Goal: Transaction & Acquisition: Purchase product/service

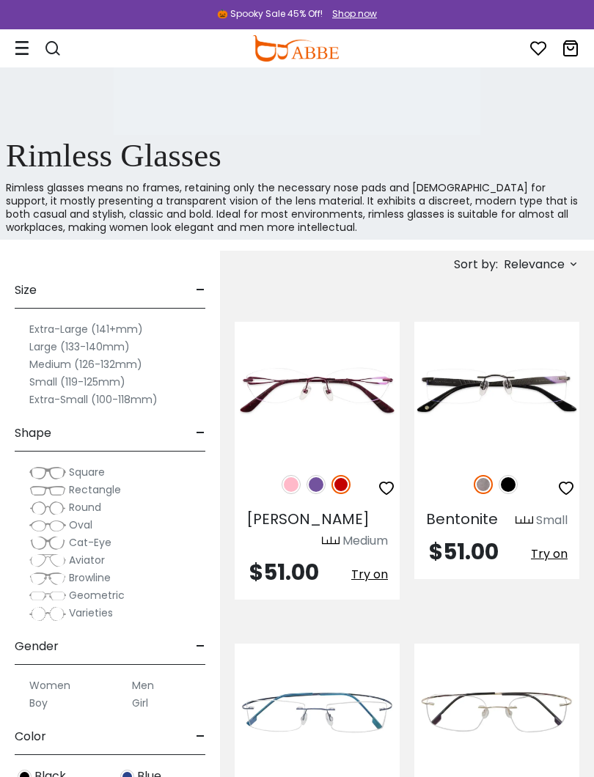
scroll to position [399, 0]
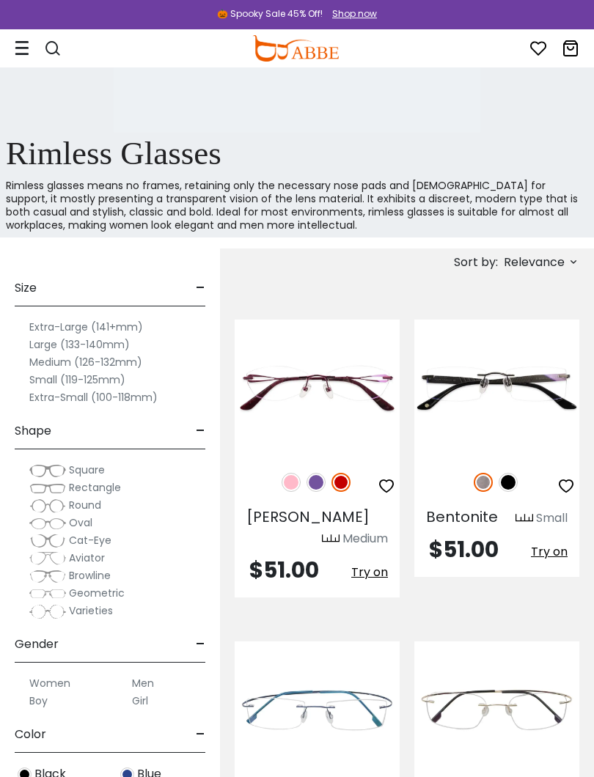
click at [92, 522] on span "Oval" at bounding box center [80, 522] width 23 height 15
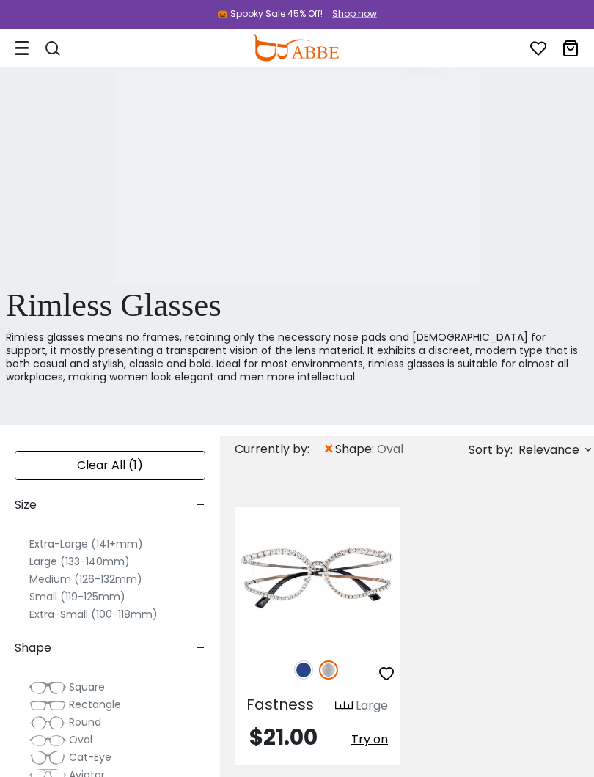
scroll to position [250, 0]
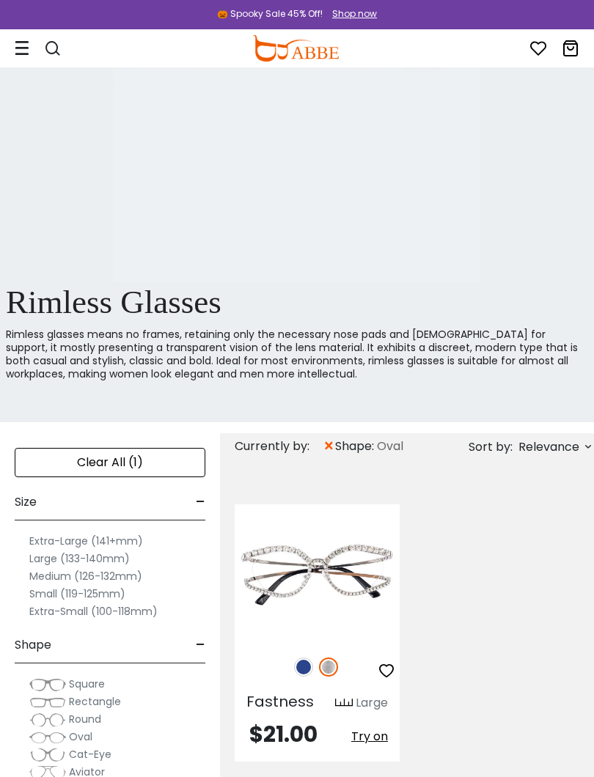
click at [103, 595] on label "Small (119-125mm)" at bounding box center [77, 594] width 96 height 18
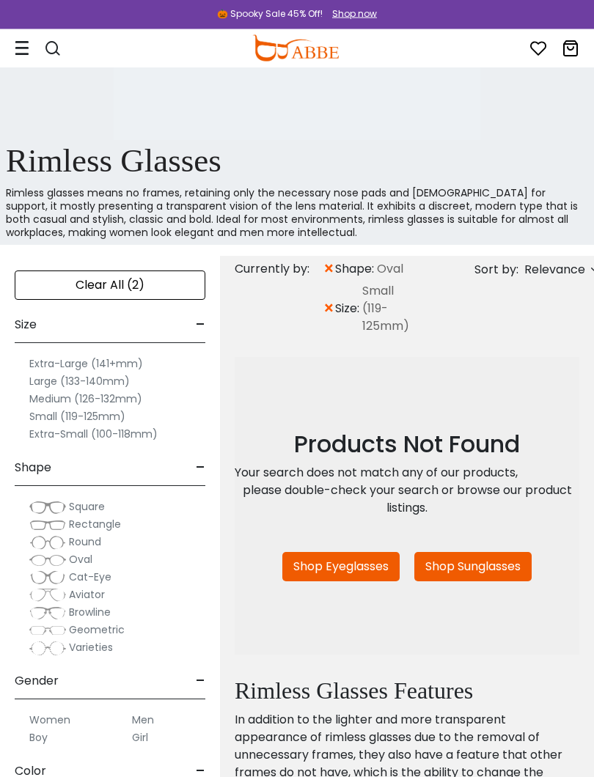
scroll to position [392, 0]
click at [89, 577] on span "Cat-Eye" at bounding box center [90, 576] width 43 height 15
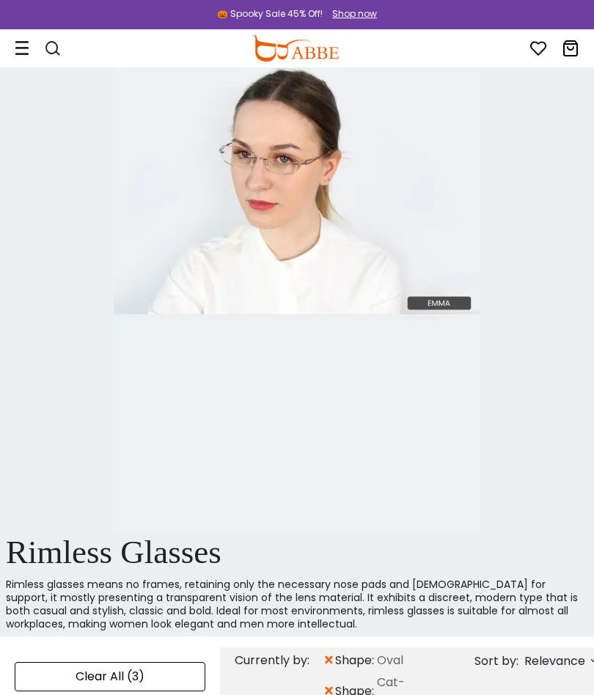
click at [327, 658] on span "×" at bounding box center [329, 660] width 12 height 26
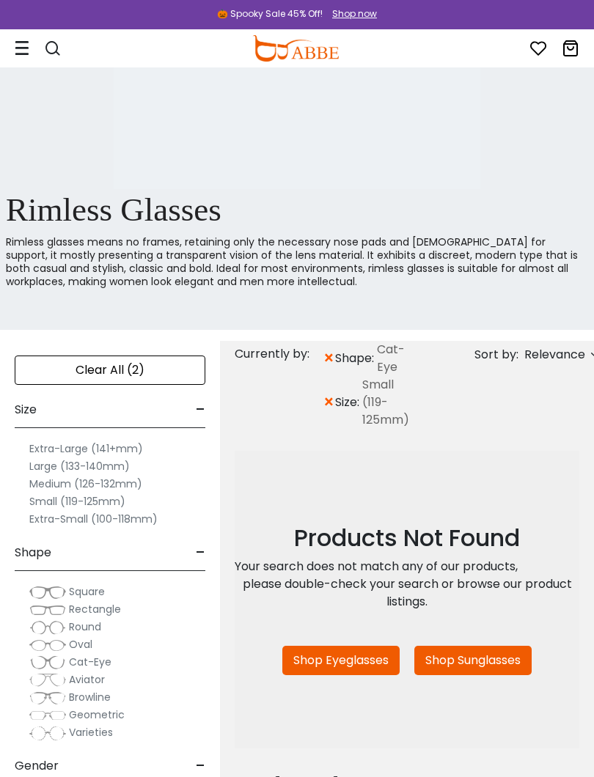
scroll to position [342, 0]
click at [124, 489] on label "Medium (126-132mm)" at bounding box center [85, 485] width 113 height 18
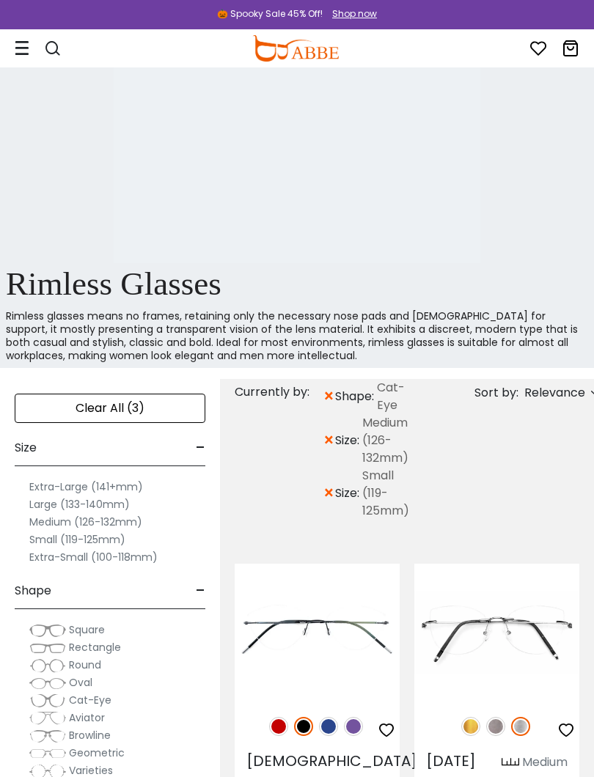
scroll to position [270, 0]
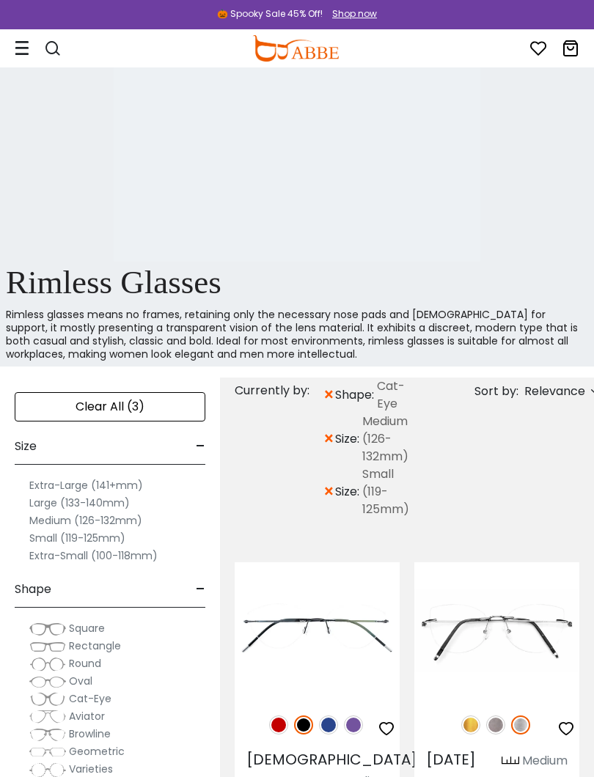
click at [0, 0] on img at bounding box center [0, 0] width 0 height 0
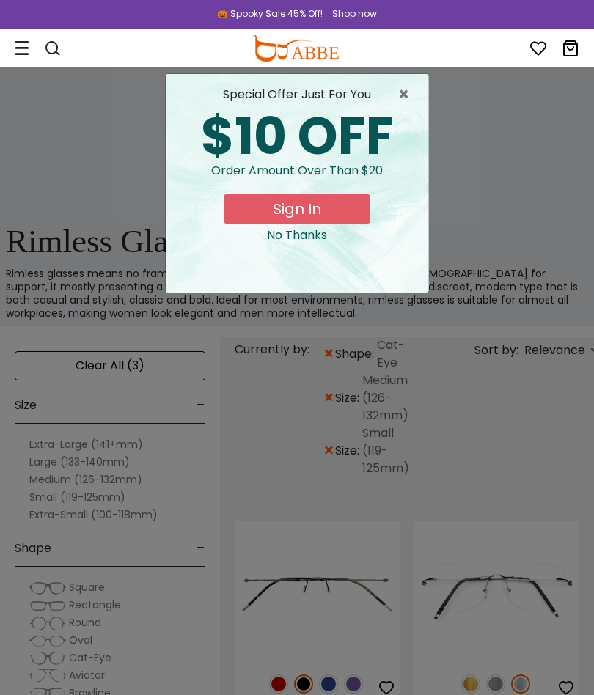
click at [398, 100] on span "×" at bounding box center [407, 95] width 18 height 18
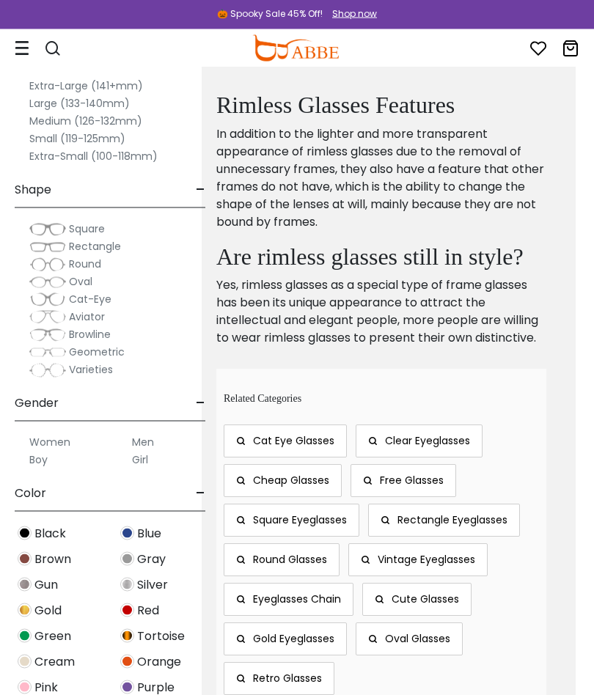
scroll to position [1037, 18]
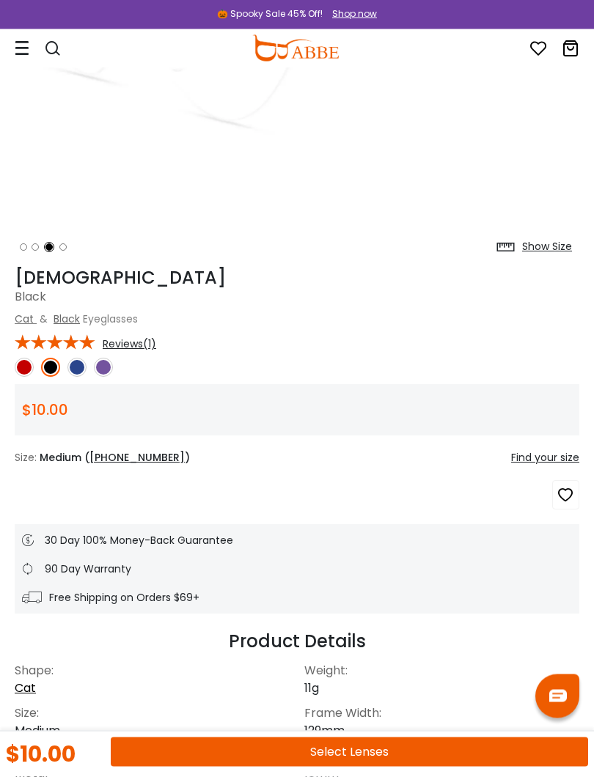
scroll to position [324, 0]
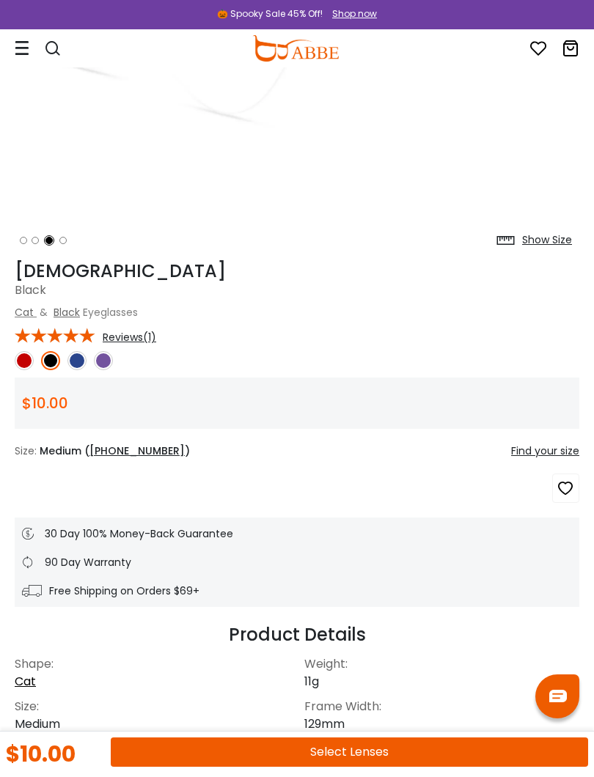
click at [71, 369] on link at bounding box center [76, 360] width 19 height 19
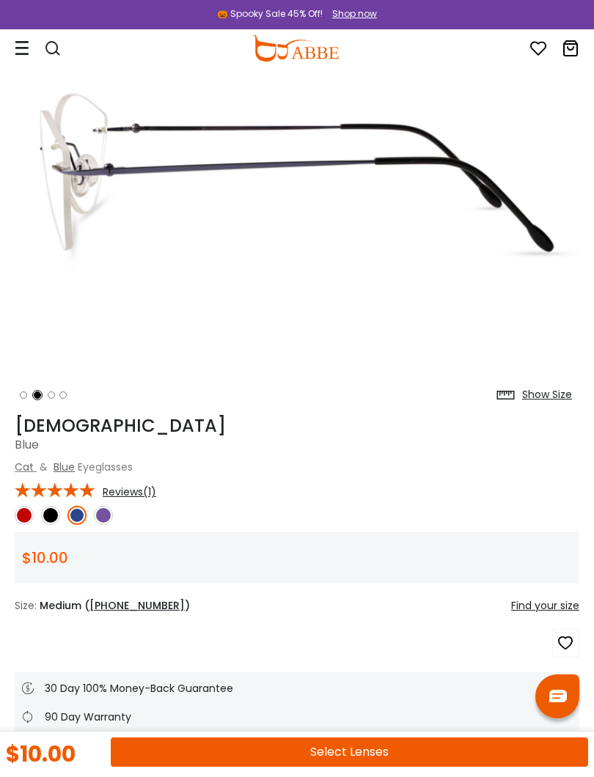
scroll to position [169, 0]
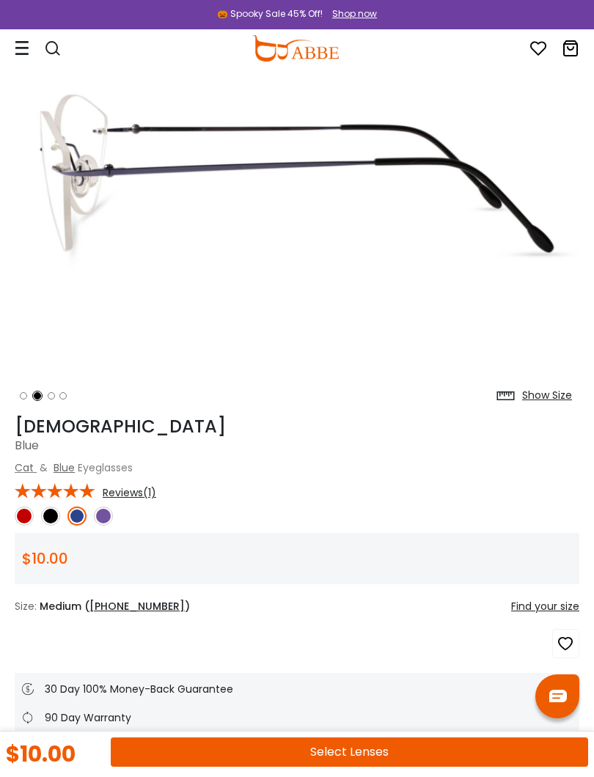
click at [103, 507] on img at bounding box center [103, 516] width 19 height 19
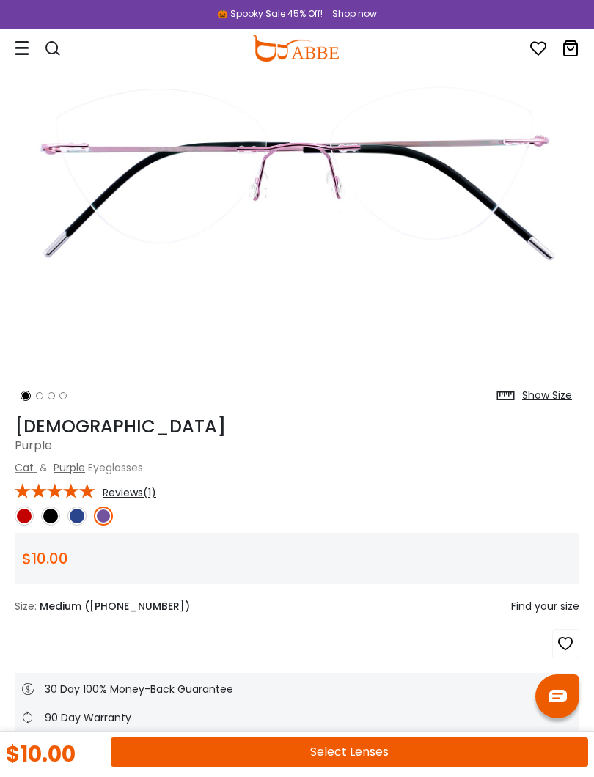
click at [50, 507] on img at bounding box center [50, 516] width 19 height 19
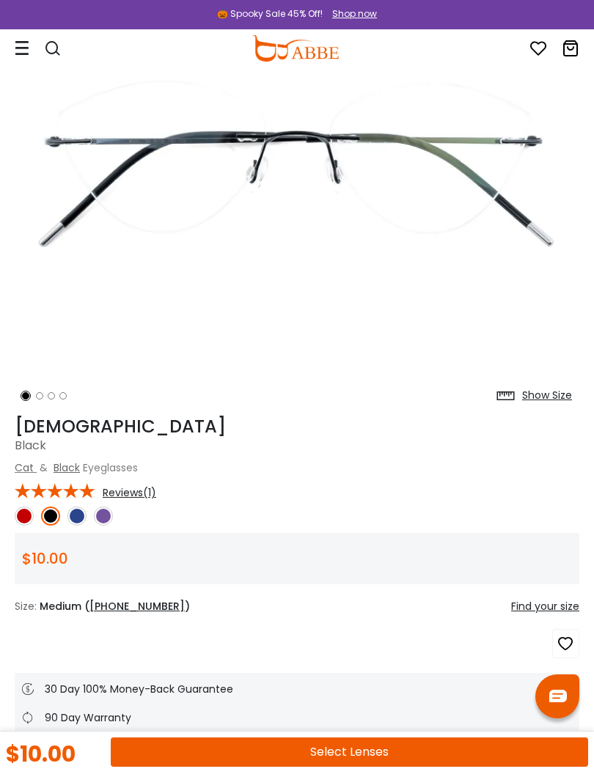
click at [84, 509] on img at bounding box center [76, 516] width 19 height 19
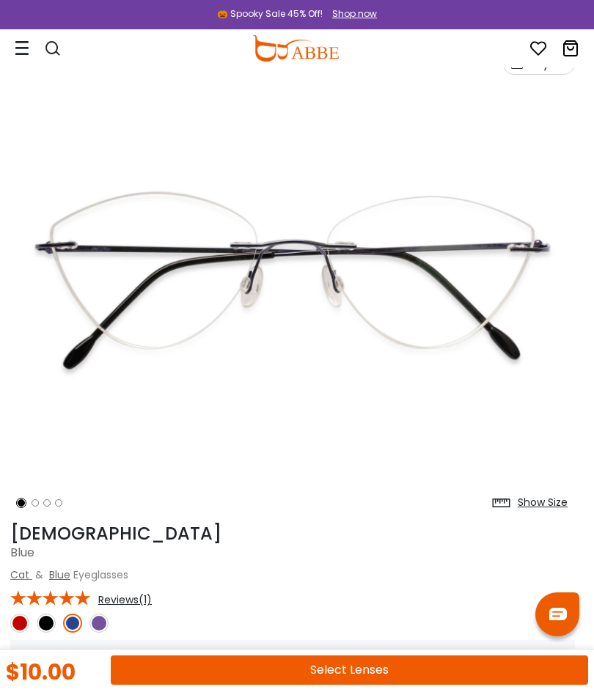
scroll to position [60, 4]
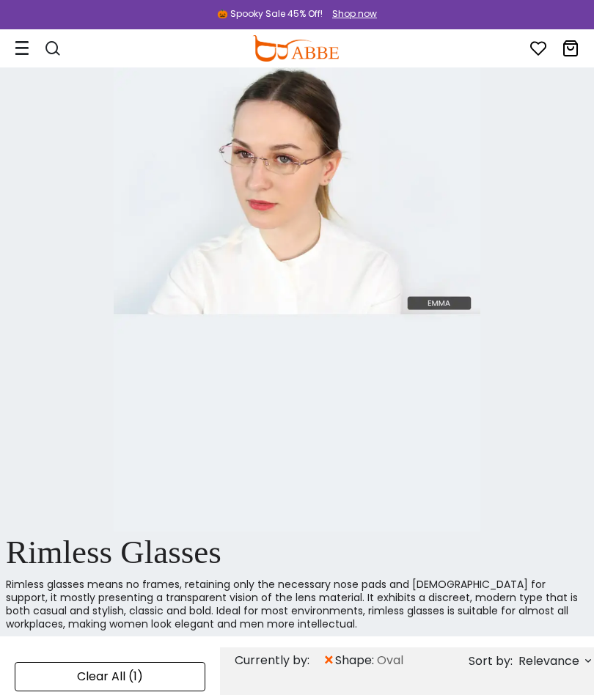
scroll to position [291, 0]
